Goal: Task Accomplishment & Management: Complete application form

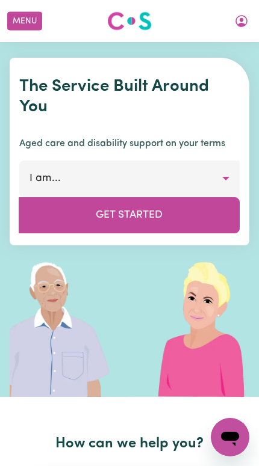
click at [242, 26] on icon "My Account" at bounding box center [241, 21] width 12 height 12
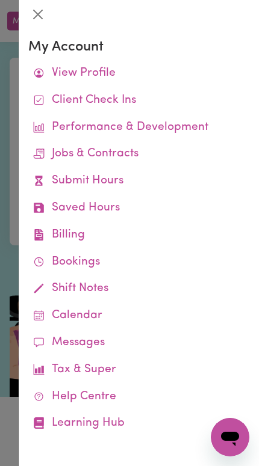
click at [39, 182] on icon at bounding box center [38, 180] width 11 height 11
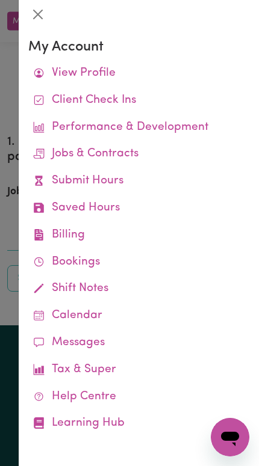
click at [11, 209] on div at bounding box center [129, 233] width 259 height 466
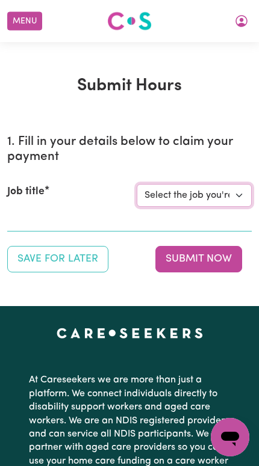
click at [231, 196] on select "Select the job you're submitting hours for... [[PERSON_NAME]] Support Worker Ne…" at bounding box center [194, 195] width 115 height 23
select select "14115"
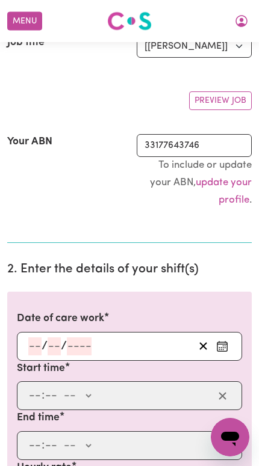
scroll to position [178, 0]
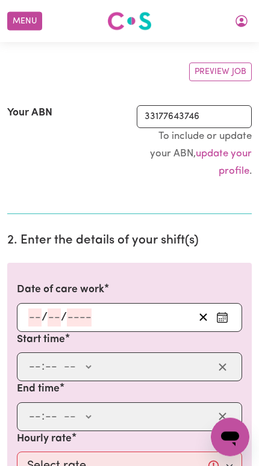
click at [227, 315] on rect "Enter the date of care work" at bounding box center [222, 318] width 10 height 9
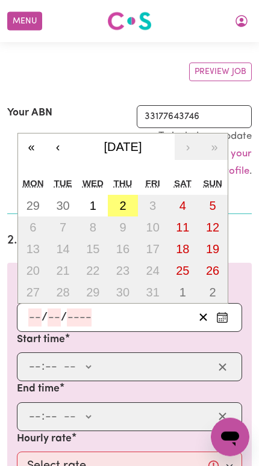
click at [123, 207] on abbr "2" at bounding box center [122, 205] width 7 height 13
type input "[DATE]"
type input "2"
type input "10"
type input "2025"
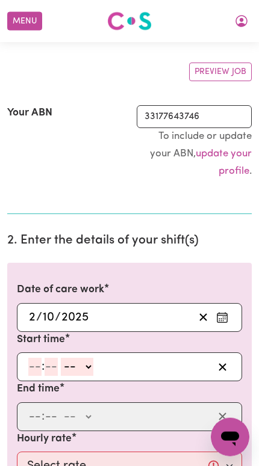
click at [30, 359] on input "number" at bounding box center [34, 367] width 13 height 18
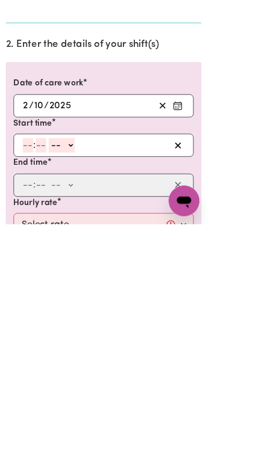
type input "2"
type input "0"
click at [28, 359] on input "2" at bounding box center [32, 368] width 8 height 18
type input "8"
type input "0"
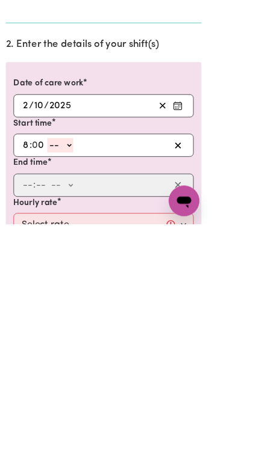
click at [81, 359] on select "-- AM PM" at bounding box center [75, 368] width 32 height 18
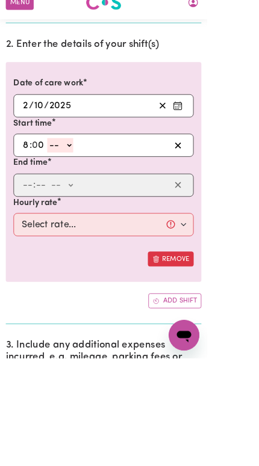
select select "pm"
type input "20:00"
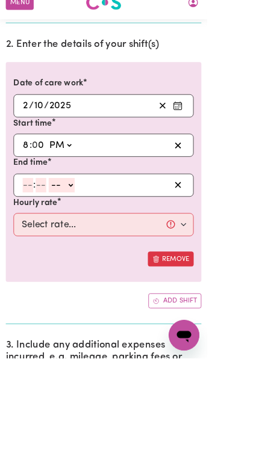
click at [71, 191] on select "AM PM" at bounding box center [75, 200] width 32 height 18
select select "am"
type input "08:00"
click at [32, 241] on input "number" at bounding box center [34, 250] width 13 height 18
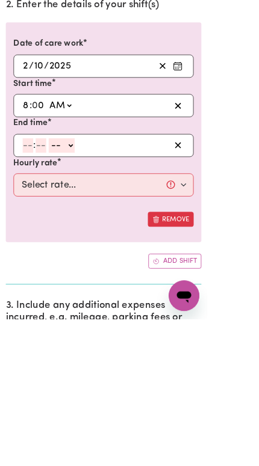
type input "2"
type input "0"
click at [79, 241] on select "-- AM PM" at bounding box center [74, 250] width 32 height 18
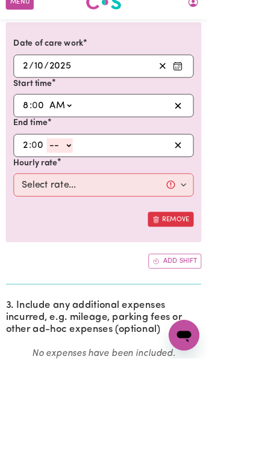
select select "pm"
type input "14:00"
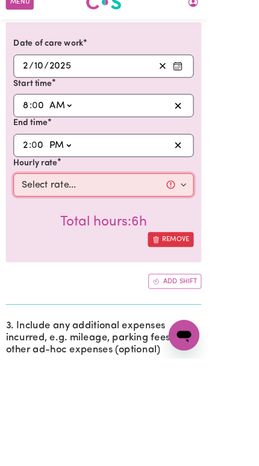
click at [37, 235] on select "Select rate... $57.17 (Weekday) $77.96 ([DATE]) $103.95 ([DATE]) $129.94 (Publi…" at bounding box center [129, 249] width 225 height 29
select select "57.17-Weekday"
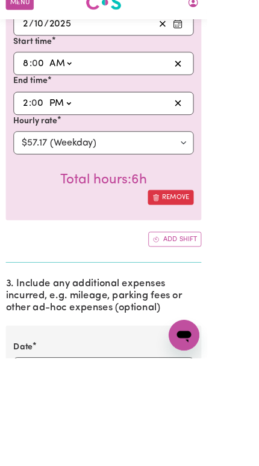
scroll to position [475, 0]
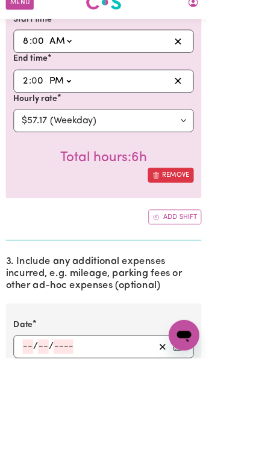
click at [229, 443] on button "Enter the date of expense" at bounding box center [221, 452] width 19 height 18
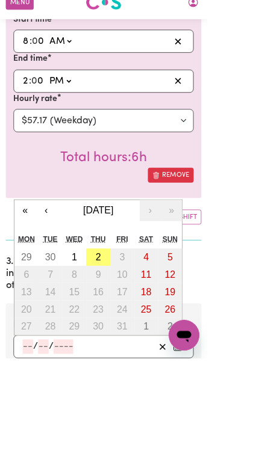
click at [116, 329] on button "2" at bounding box center [123, 340] width 30 height 22
type input "[DATE]"
type input "2"
type input "10"
type input "2025"
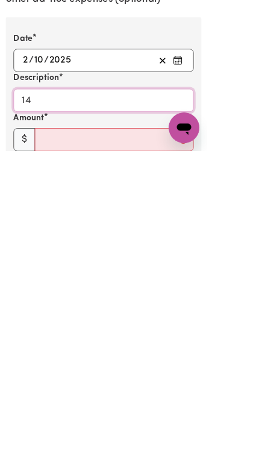
click at [51, 389] on input "14" at bounding box center [129, 403] width 225 height 29
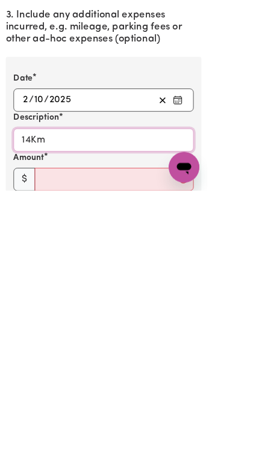
type input "14Km"
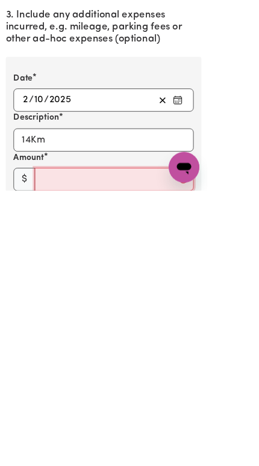
click at [61, 438] on input "Amount" at bounding box center [142, 452] width 199 height 29
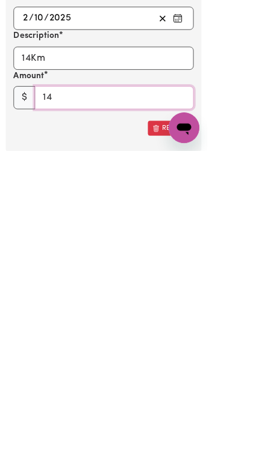
scroll to position [655, 0]
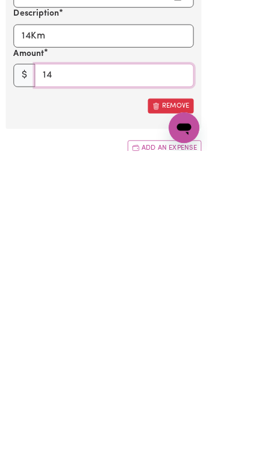
type input "14"
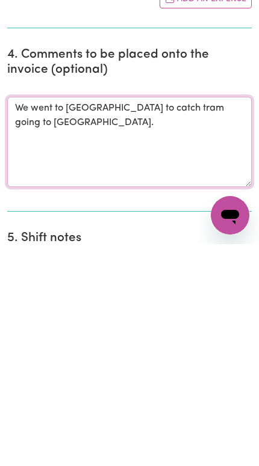
type textarea "We went to [GEOGRAPHIC_DATA] to catch tram going to [GEOGRAPHIC_DATA]."
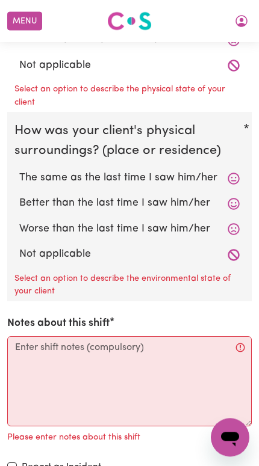
scroll to position [1596, 0]
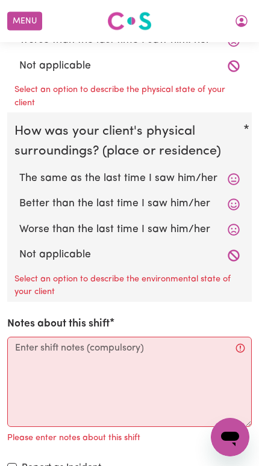
click at [26, 247] on label "Not applicable" at bounding box center [129, 255] width 220 height 16
click at [19, 247] on input "Not applicable" at bounding box center [19, 247] width 1 height 1
radio input "true"
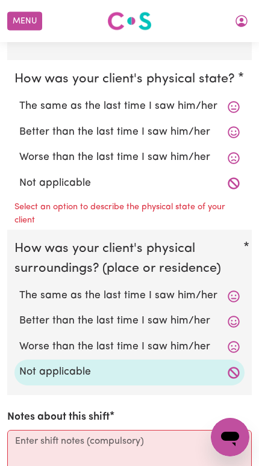
click at [28, 176] on label "Not applicable" at bounding box center [129, 184] width 220 height 16
click at [19, 175] on input "Not applicable" at bounding box center [19, 175] width 1 height 1
radio input "true"
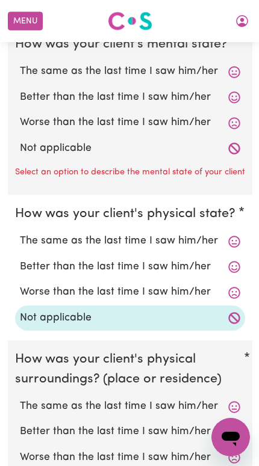
scroll to position [1312, 5]
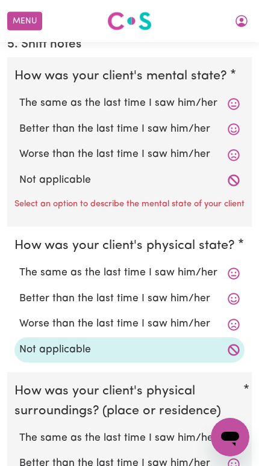
click at [32, 176] on label "Not applicable" at bounding box center [129, 181] width 220 height 16
click at [19, 173] on input "Not applicable" at bounding box center [19, 172] width 1 height 1
radio input "true"
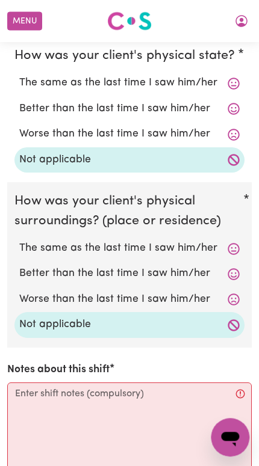
scroll to position [1477, 4]
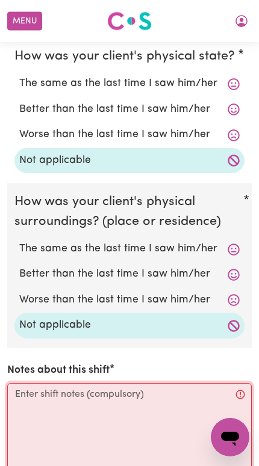
click at [166, 394] on textarea "Notes about this shift" at bounding box center [129, 428] width 244 height 90
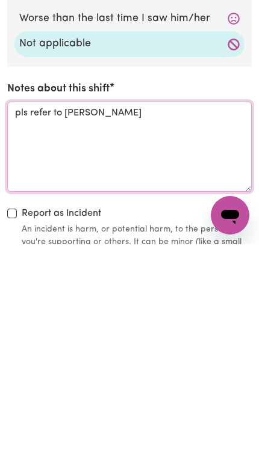
type textarea "pls refer to [PERSON_NAME]"
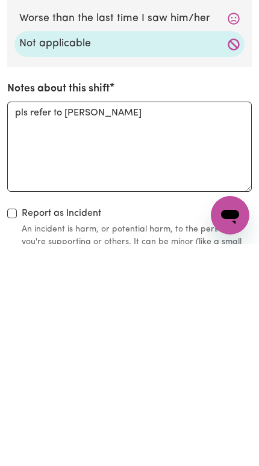
scroll to position [1759, 0]
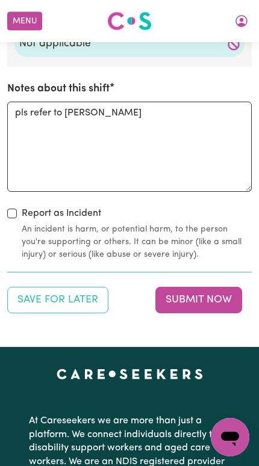
click at [214, 287] on button "Submit Now" at bounding box center [198, 300] width 87 height 26
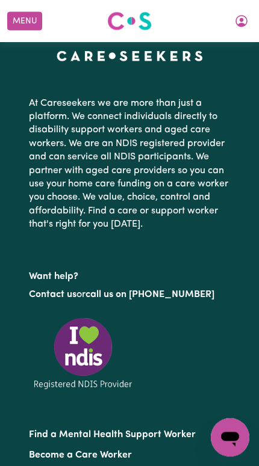
scroll to position [0, 0]
